Goal: Communication & Community: Answer question/provide support

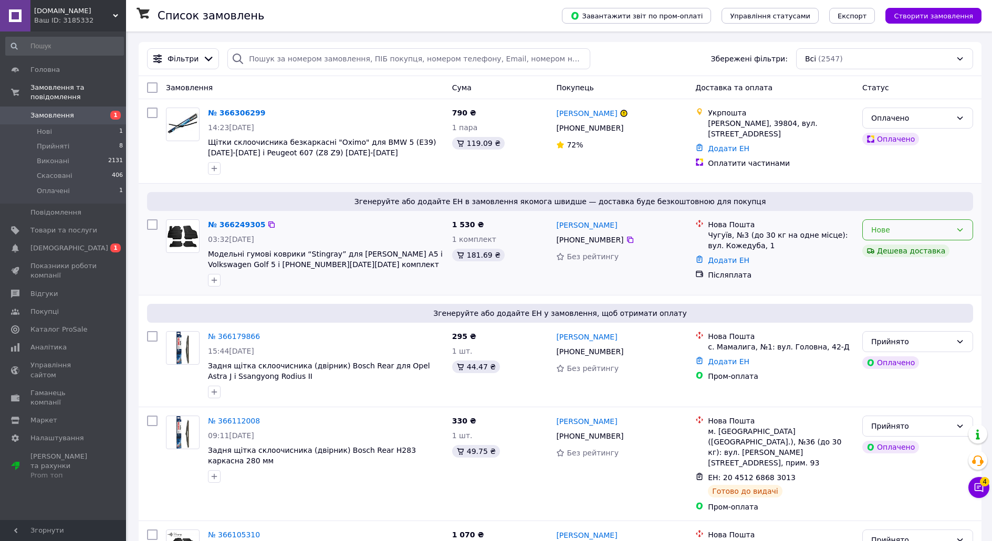
click at [963, 229] on icon at bounding box center [959, 230] width 8 height 8
click at [912, 249] on li "Прийнято" at bounding box center [918, 253] width 110 height 19
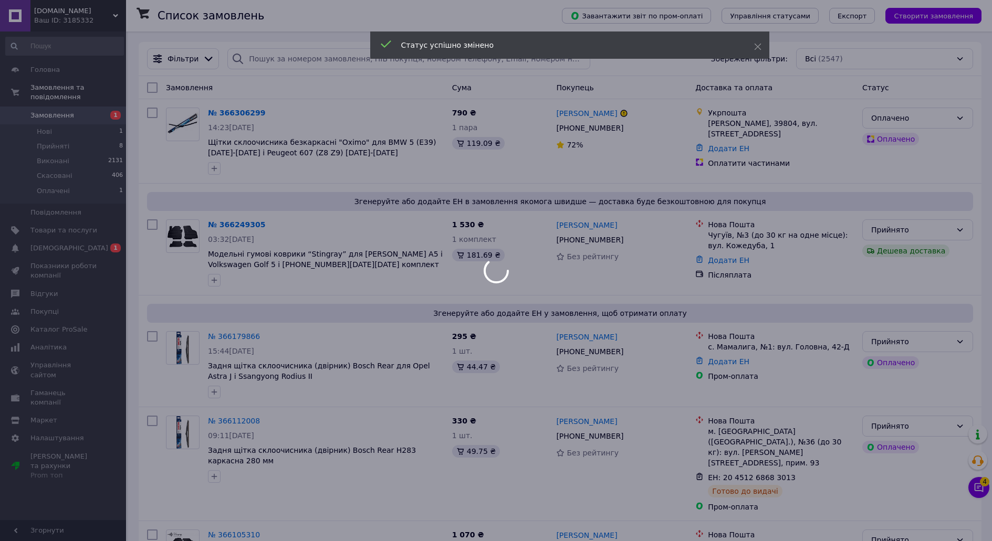
click at [958, 117] on div at bounding box center [496, 270] width 992 height 541
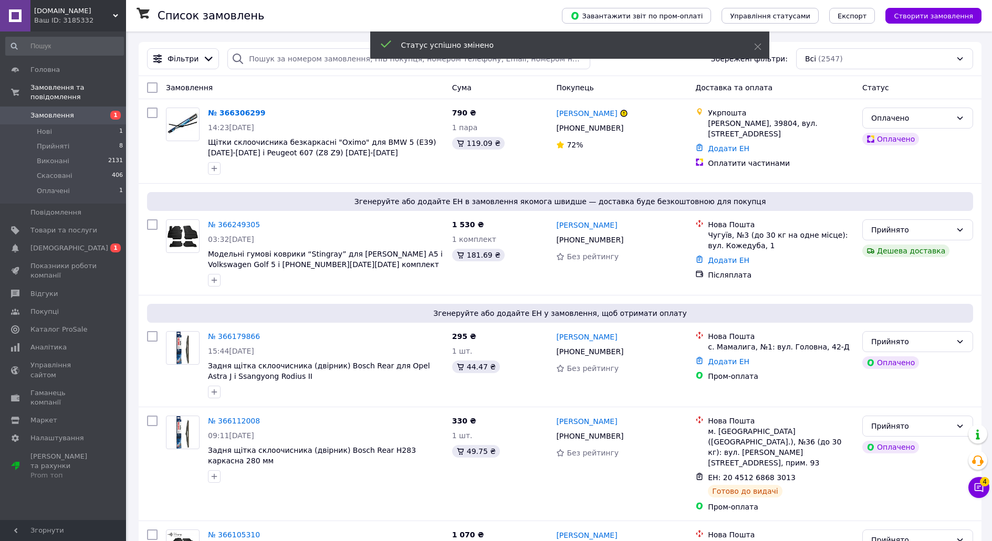
click at [958, 117] on icon at bounding box center [959, 118] width 8 height 8
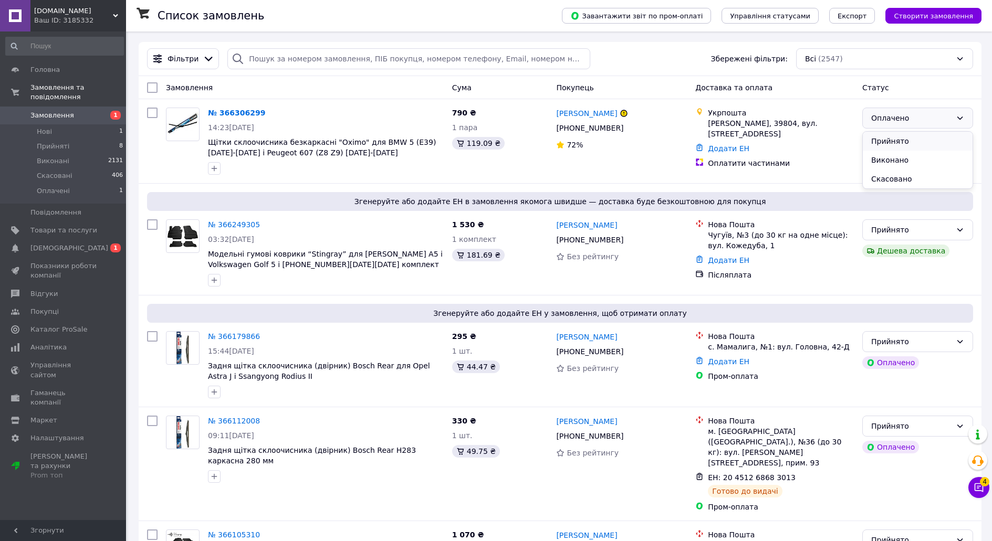
click at [906, 141] on li "Прийнято" at bounding box center [918, 141] width 110 height 19
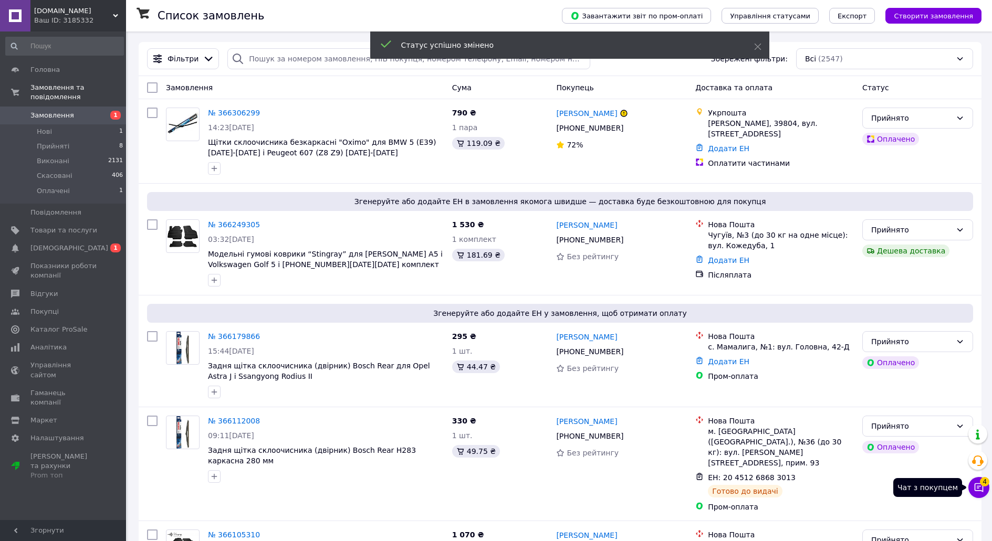
click at [974, 487] on icon at bounding box center [978, 487] width 9 height 9
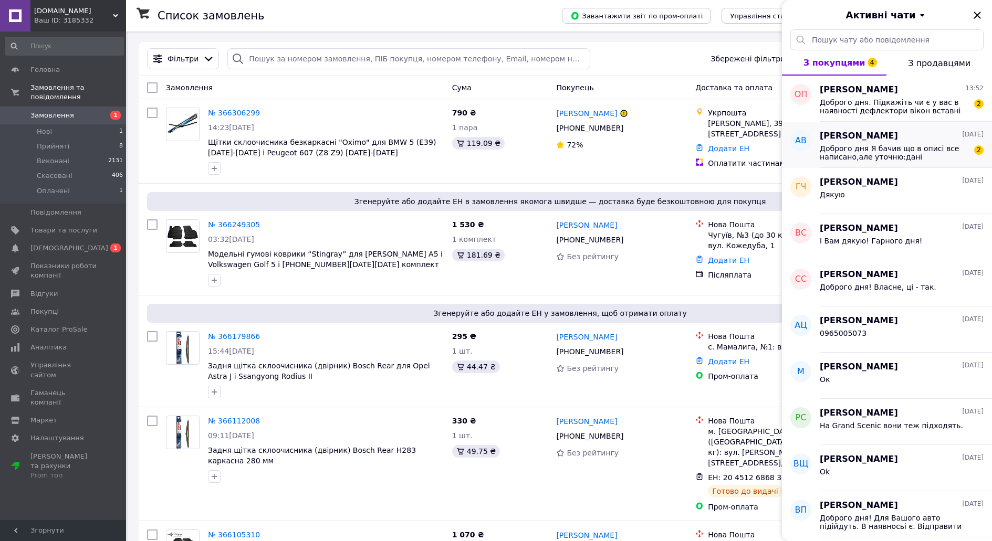
click at [926, 149] on span "Доброго дня Я бачив що в описі все написано,але уточню:дані дефлектори для унів…" at bounding box center [893, 152] width 149 height 17
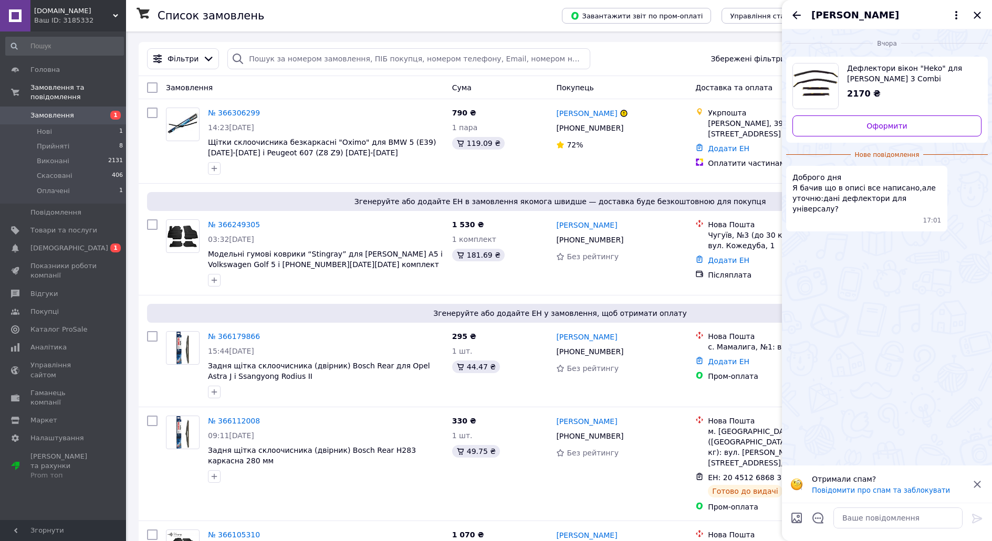
click at [980, 484] on icon at bounding box center [977, 484] width 13 height 13
click at [882, 523] on textarea at bounding box center [897, 518] width 129 height 21
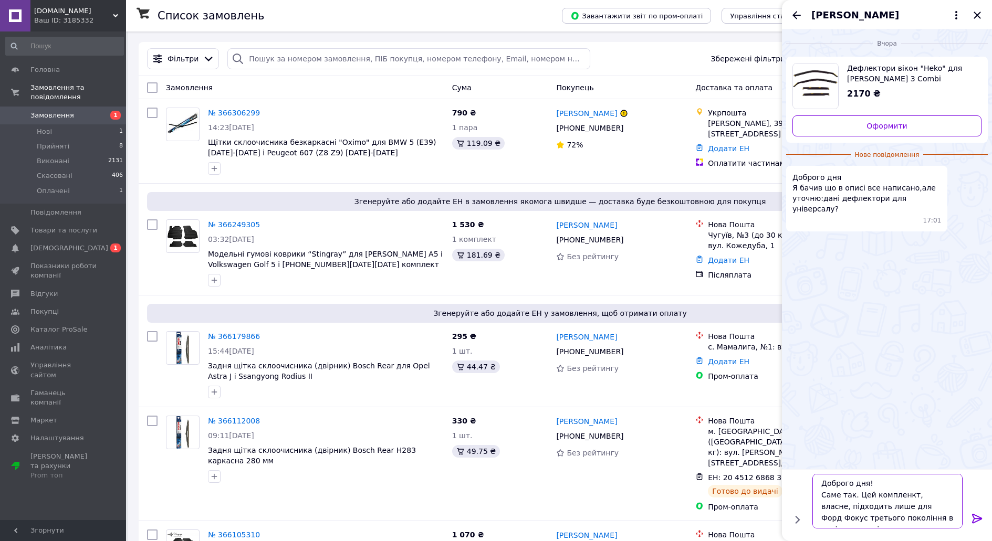
scroll to position [7, 0]
type textarea "Доброго дня! Саме так. Цей компленкт, власне, підходить лише для Форд Фокус тре…"
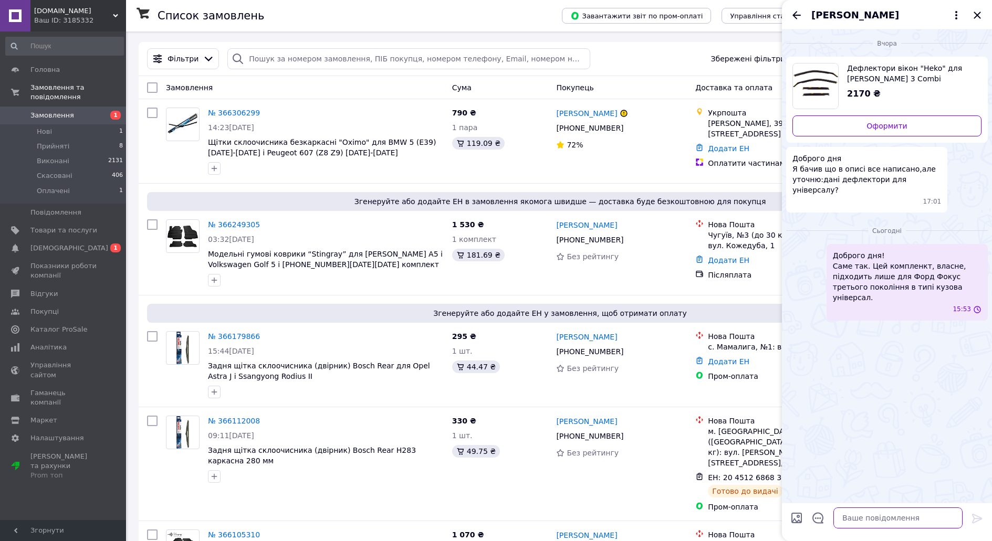
scroll to position [0, 0]
click at [801, 13] on icon "Назад" at bounding box center [796, 15] width 13 height 13
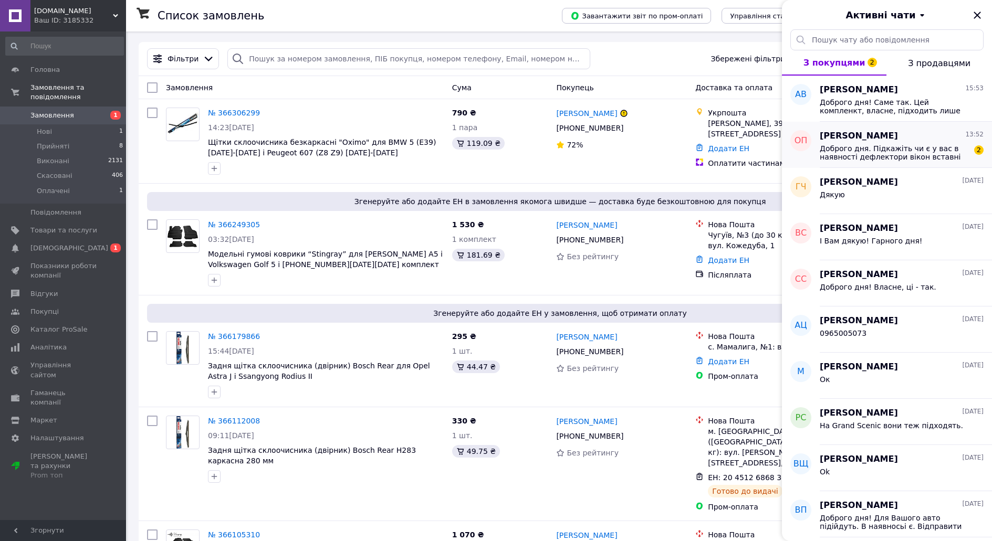
click at [901, 151] on span "Доброго дня. Підкажіть чи є у вас в наявності дефлектори вікон вставні для Opel…" at bounding box center [893, 152] width 149 height 17
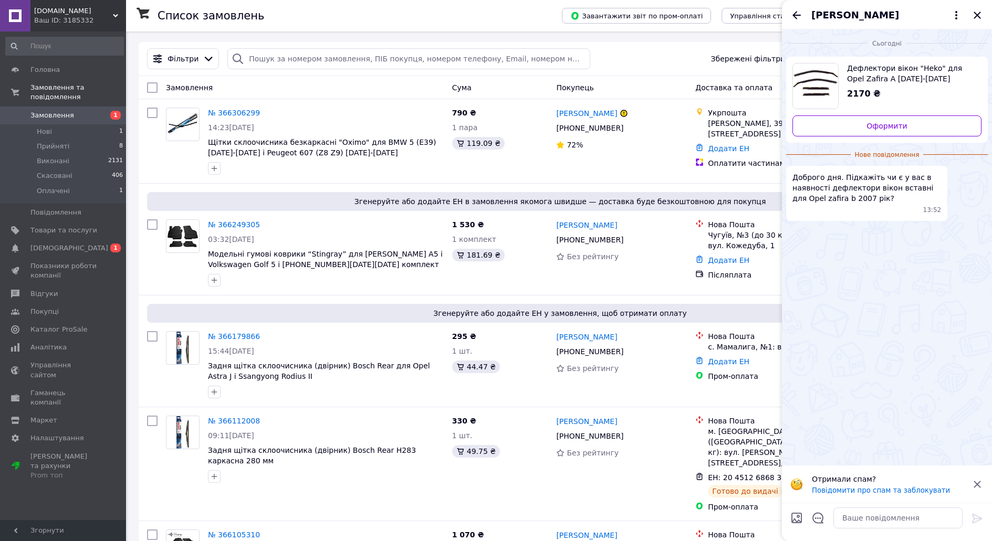
click at [919, 73] on span "Дефлектори вікон "Heko" для Opel Zafira A [DATE]-[DATE] комплект" at bounding box center [910, 73] width 126 height 21
click at [973, 485] on icon at bounding box center [977, 484] width 13 height 13
click at [938, 522] on textarea at bounding box center [897, 518] width 129 height 21
drag, startPoint x: 916, startPoint y: 188, endPoint x: 832, endPoint y: 201, distance: 84.9
click at [832, 201] on span "Доброго дня. Підкажіть чи є у вас в наявності дефлектори вікон вставні для Opel…" at bounding box center [866, 187] width 149 height 31
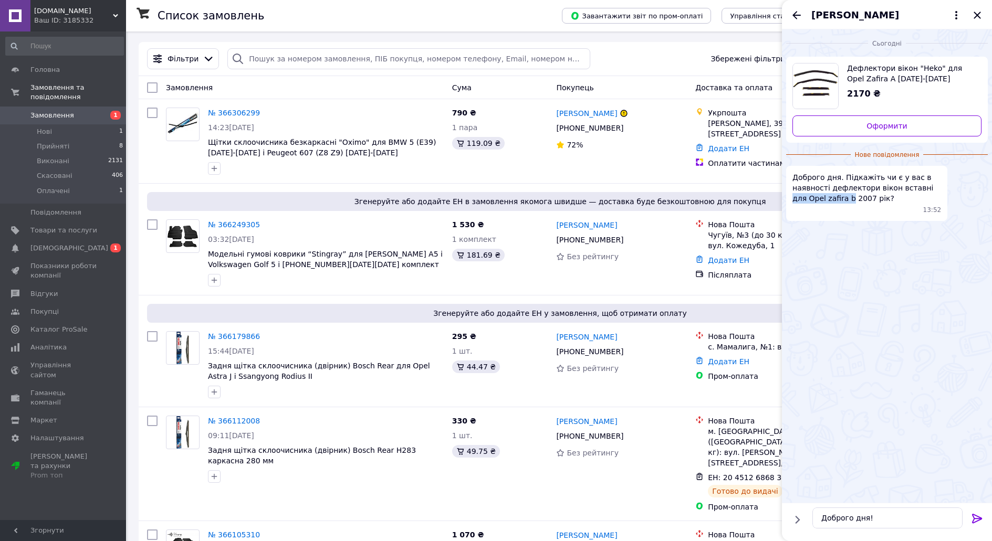
copy span "для Opel zafira b"
click at [889, 524] on textarea "Доброго дня!" at bounding box center [887, 518] width 150 height 21
paste textarea "для Opel zafira b"
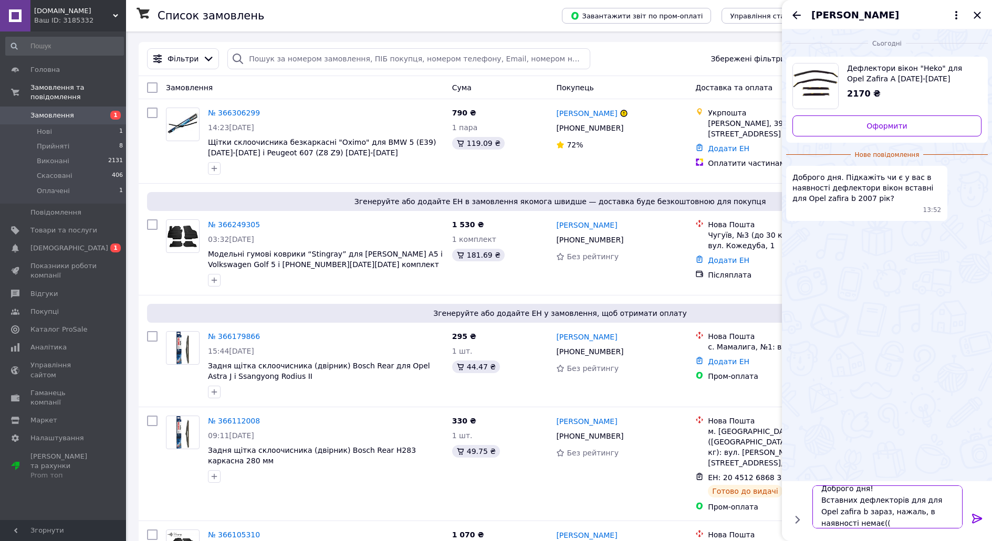
type textarea "Доброго дня! Вставних дефлекторів для для Opel zafira b зараз, нажаль, в наявно…"
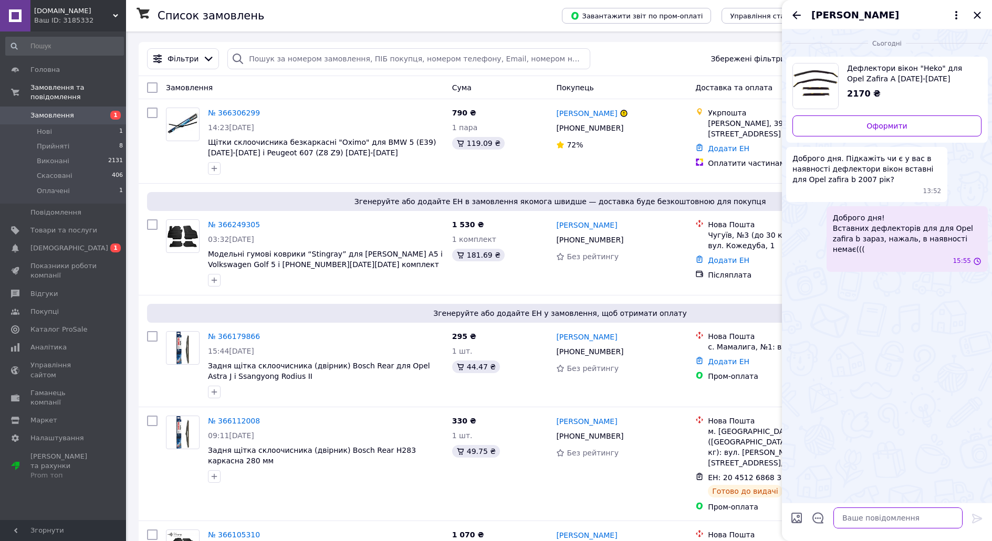
scroll to position [0, 0]
click at [976, 17] on icon "Закрити" at bounding box center [976, 15] width 7 height 7
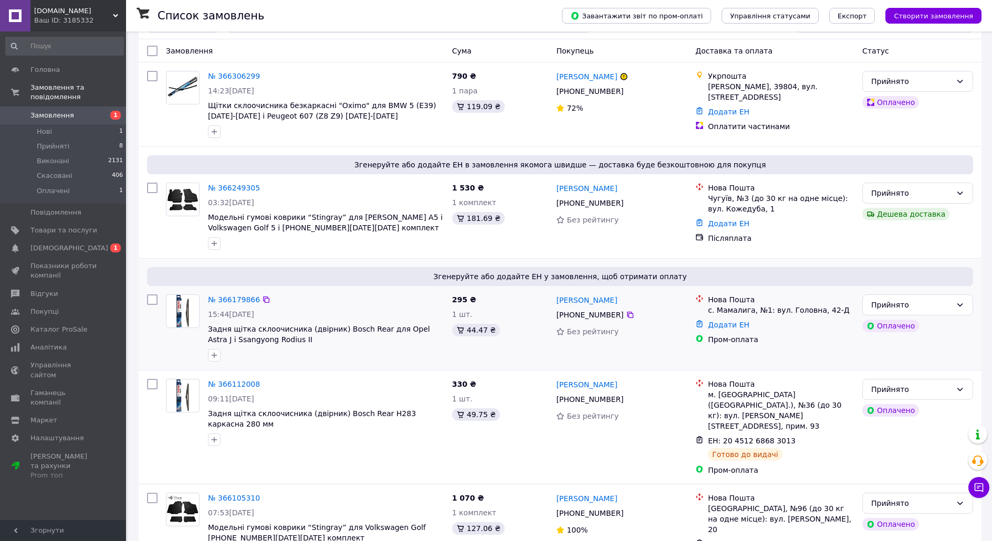
scroll to position [52, 0]
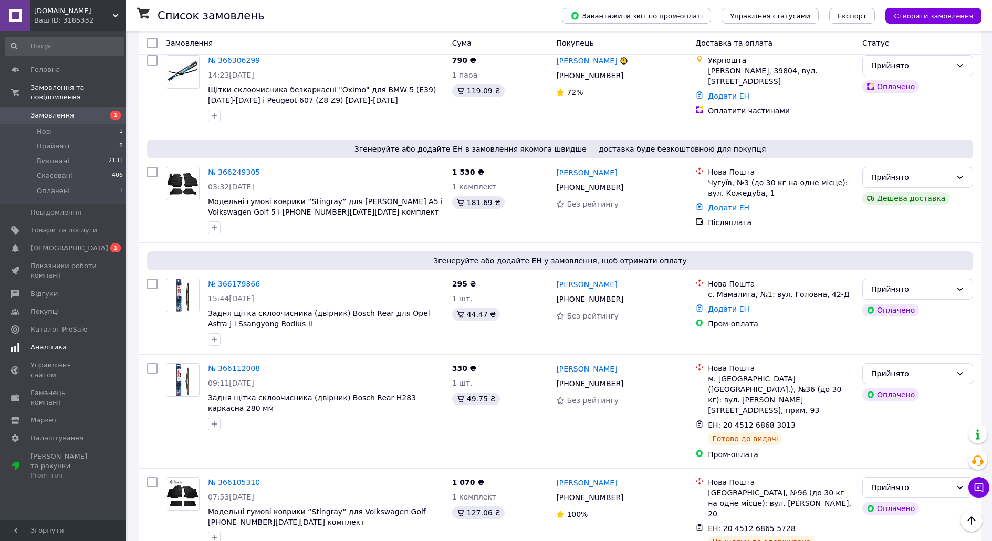
click at [43, 244] on span "[DEMOGRAPHIC_DATA]" at bounding box center [69, 248] width 78 height 9
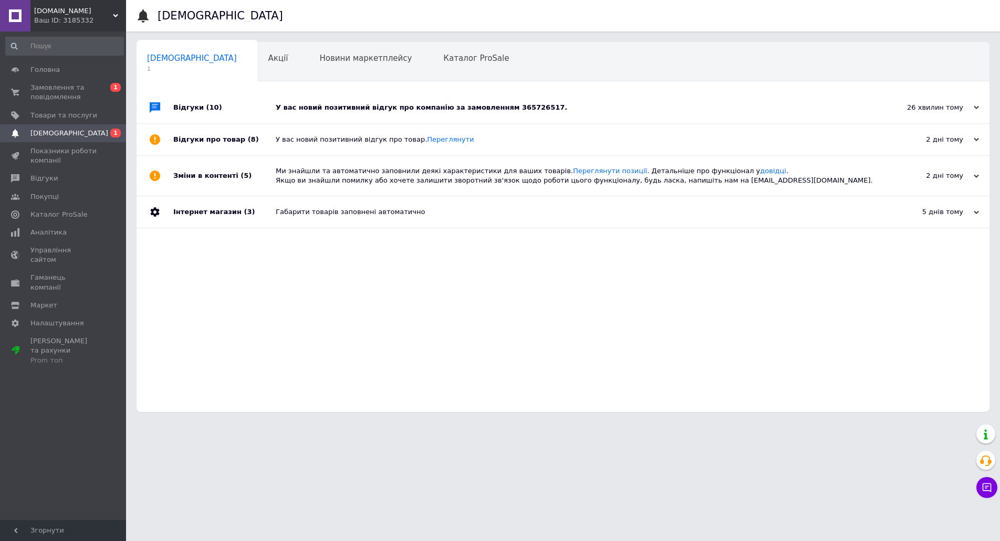
click at [387, 107] on div "У вас новий позитивний відгук про компанію за замовленням 365726517." at bounding box center [575, 107] width 598 height 9
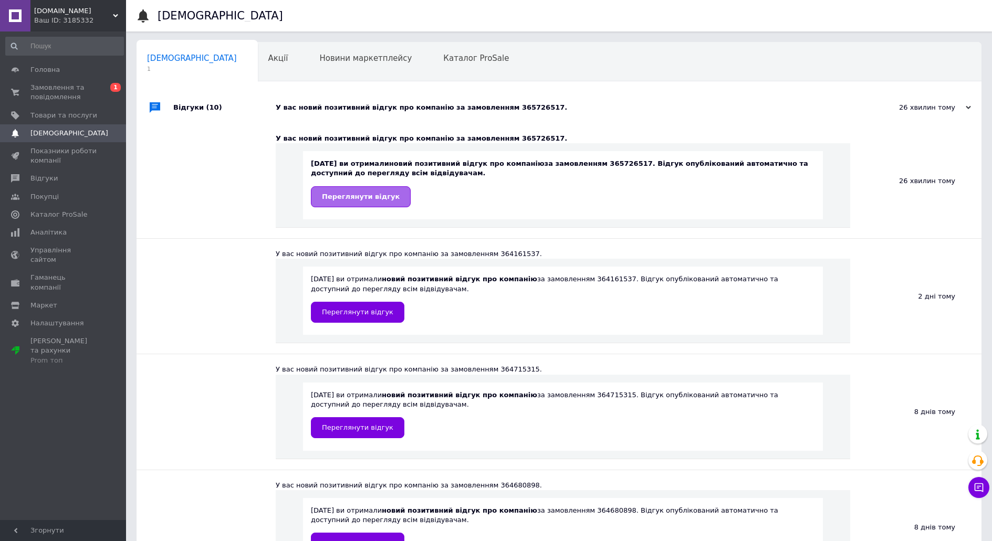
click at [372, 204] on link "Переглянути відгук" at bounding box center [361, 196] width 100 height 21
click at [60, 96] on span "Замовлення та повідомлення" at bounding box center [63, 92] width 67 height 19
